Goal: Navigation & Orientation: Find specific page/section

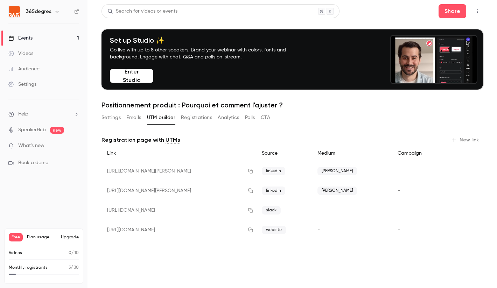
click at [44, 145] on p "What's new" at bounding box center [38, 145] width 60 height 7
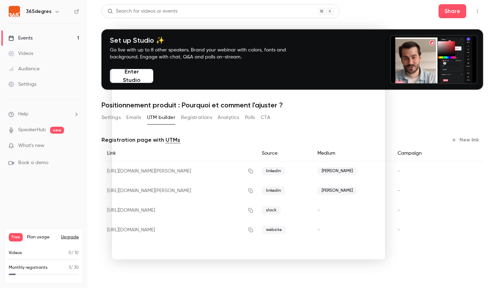
click at [28, 39] on div at bounding box center [248, 144] width 497 height 288
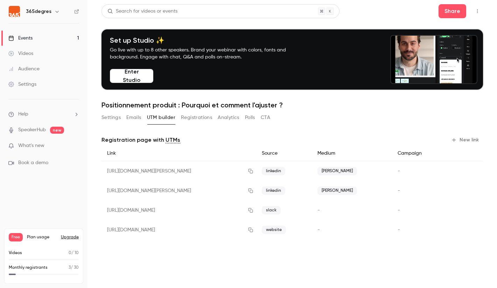
click at [28, 35] on div "Events" at bounding box center [20, 38] width 24 height 7
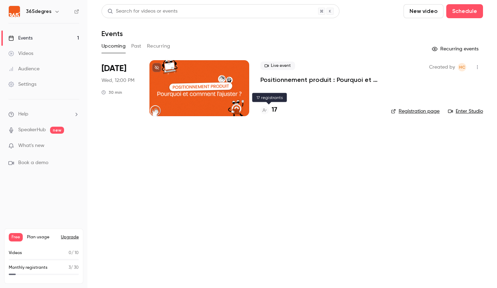
click at [274, 110] on h4 "17" at bounding box center [275, 109] width 6 height 9
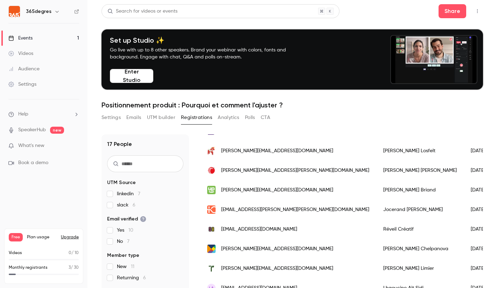
scroll to position [100, 0]
